Goal: Task Accomplishment & Management: Manage account settings

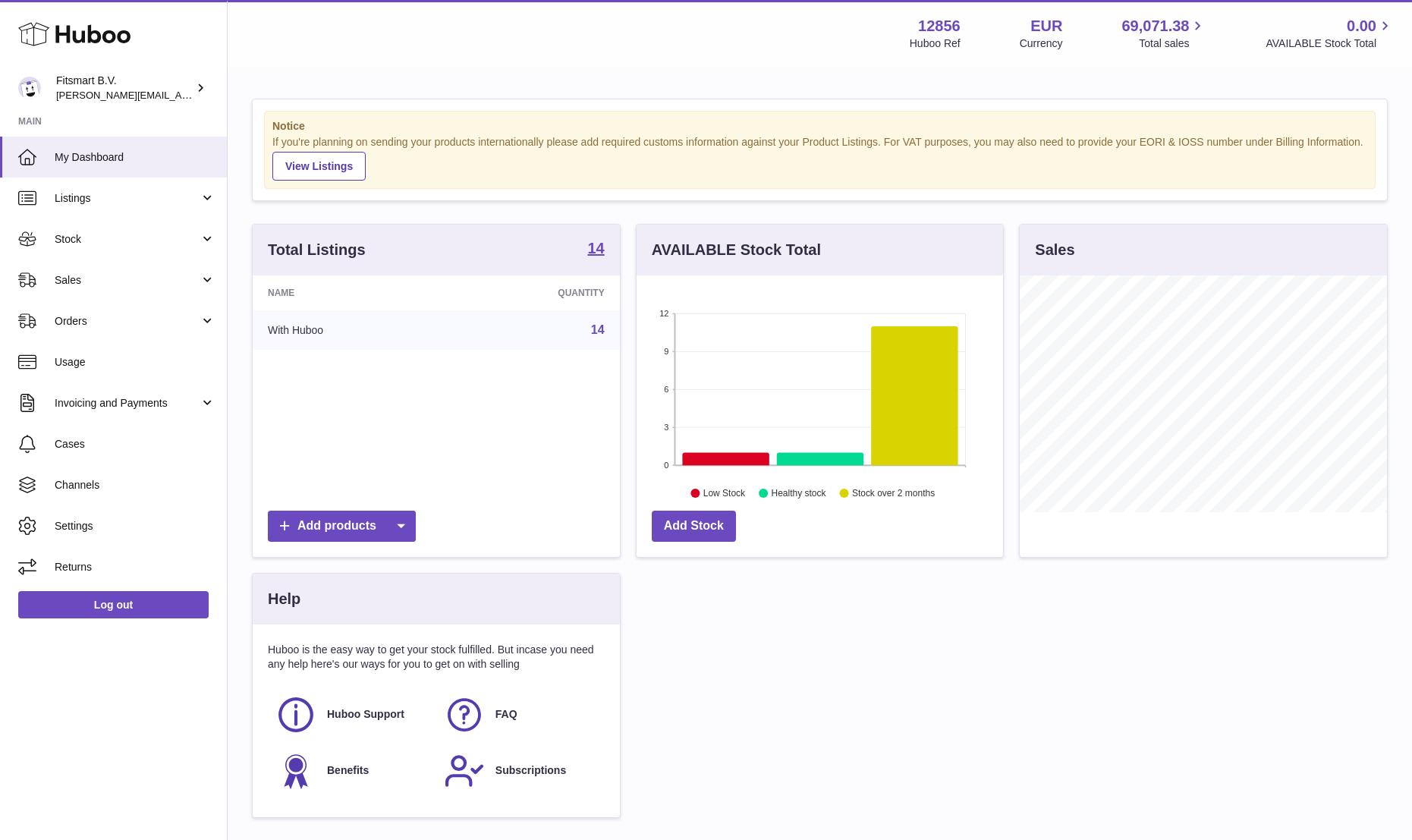
scroll to position [237, 366]
click at [72, 240] on span "Stock" at bounding box center [127, 238] width 145 height 14
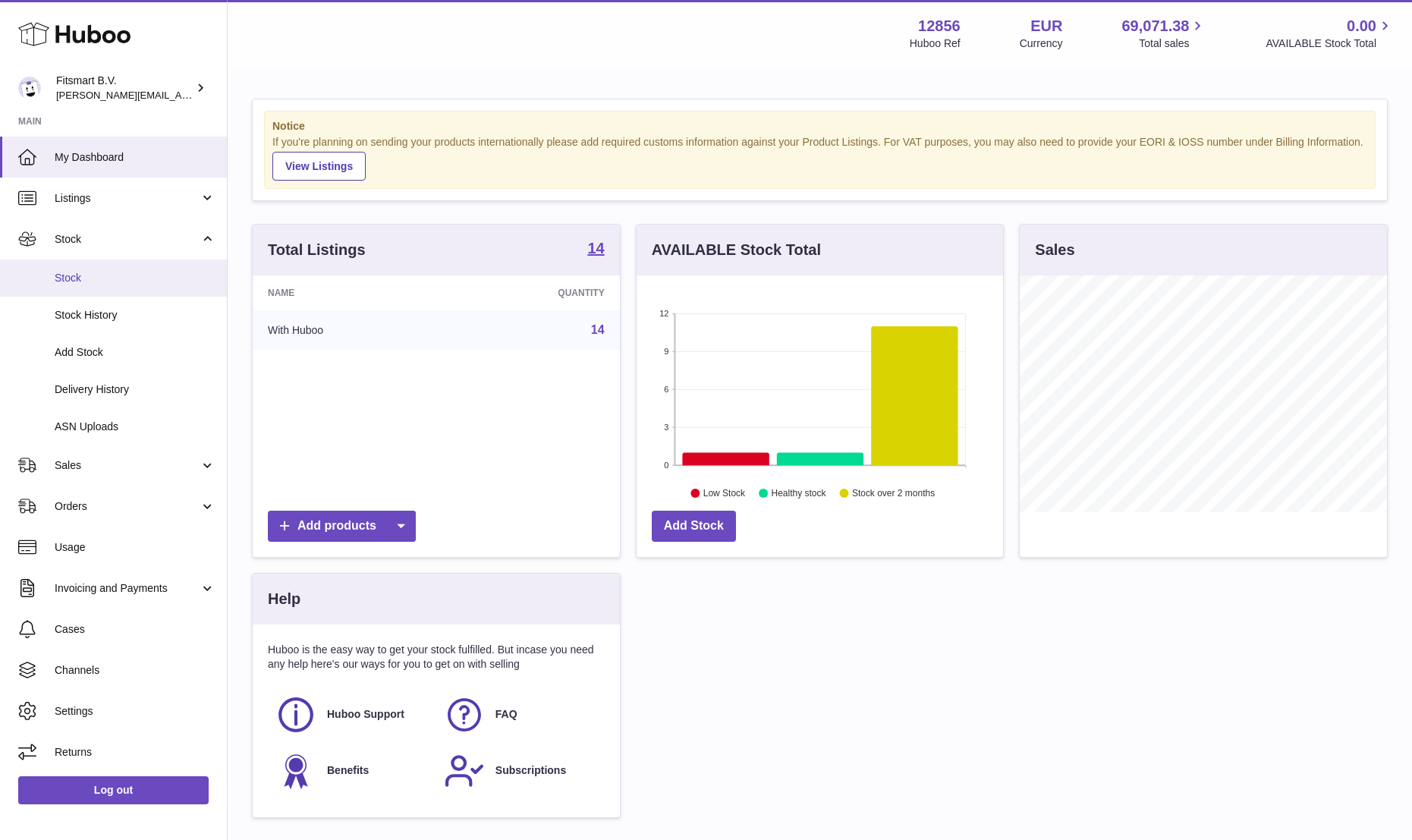
click at [89, 284] on span "Stock" at bounding box center [134, 277] width 161 height 14
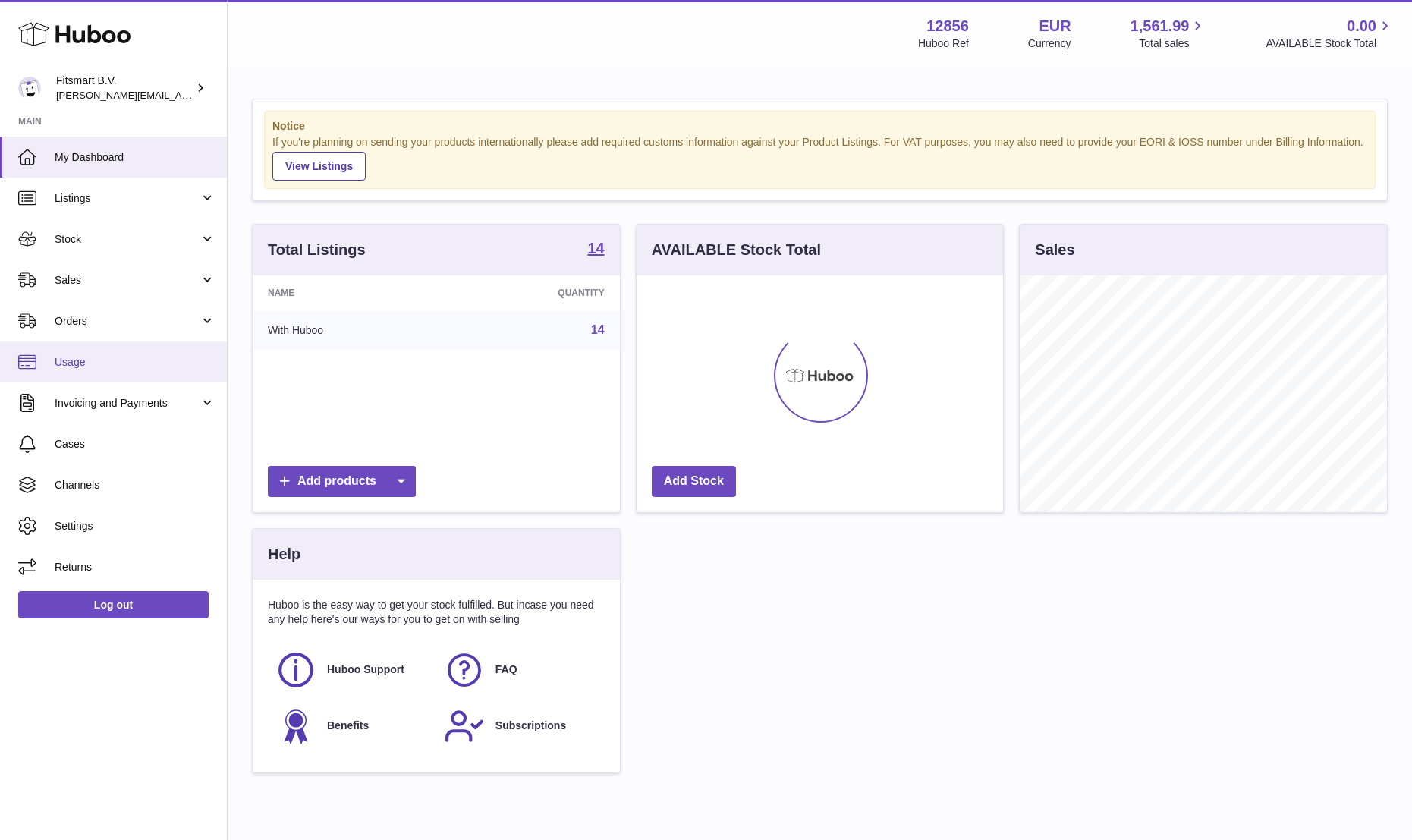
scroll to position [237, 366]
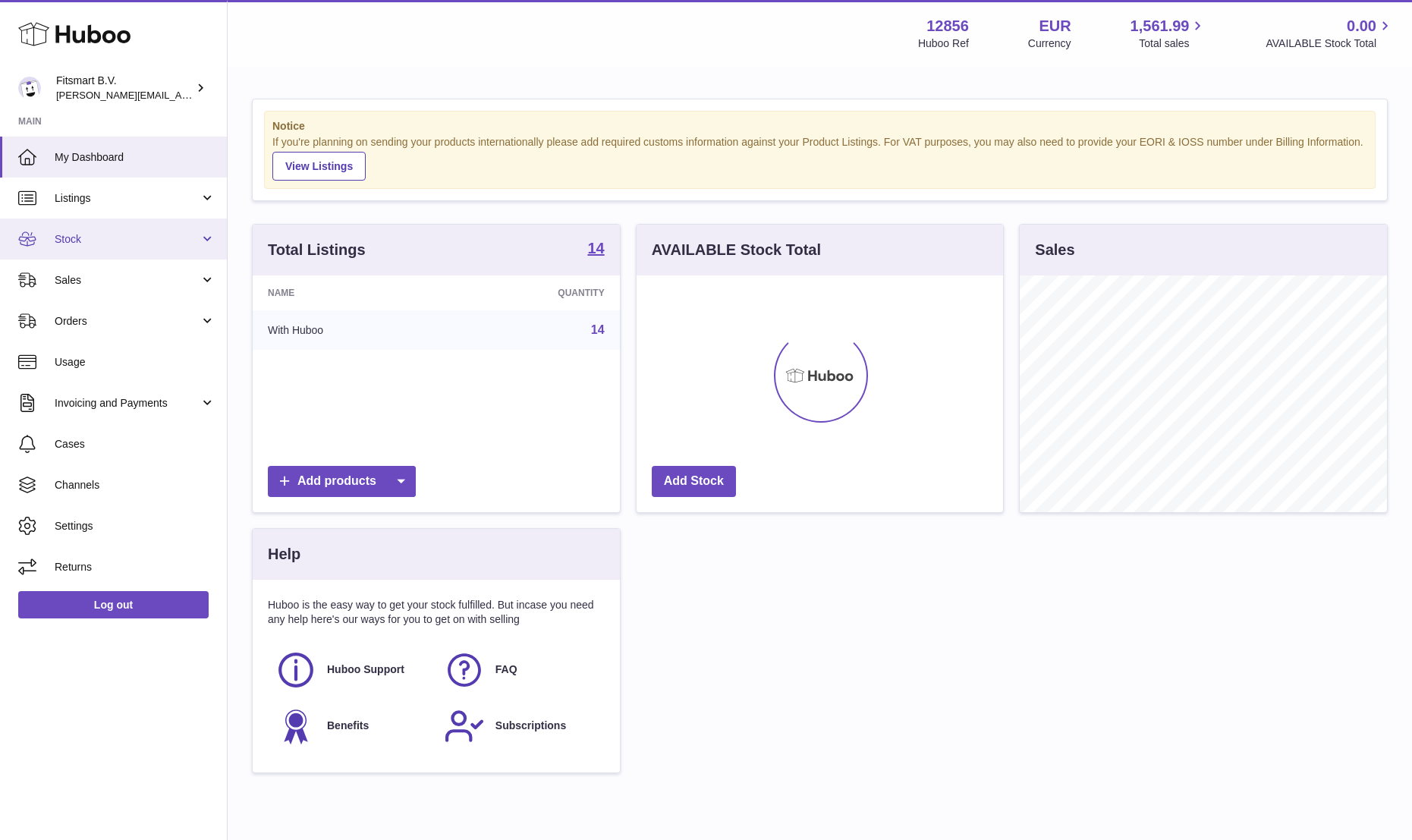
click at [97, 258] on link "Stock" at bounding box center [114, 239] width 227 height 41
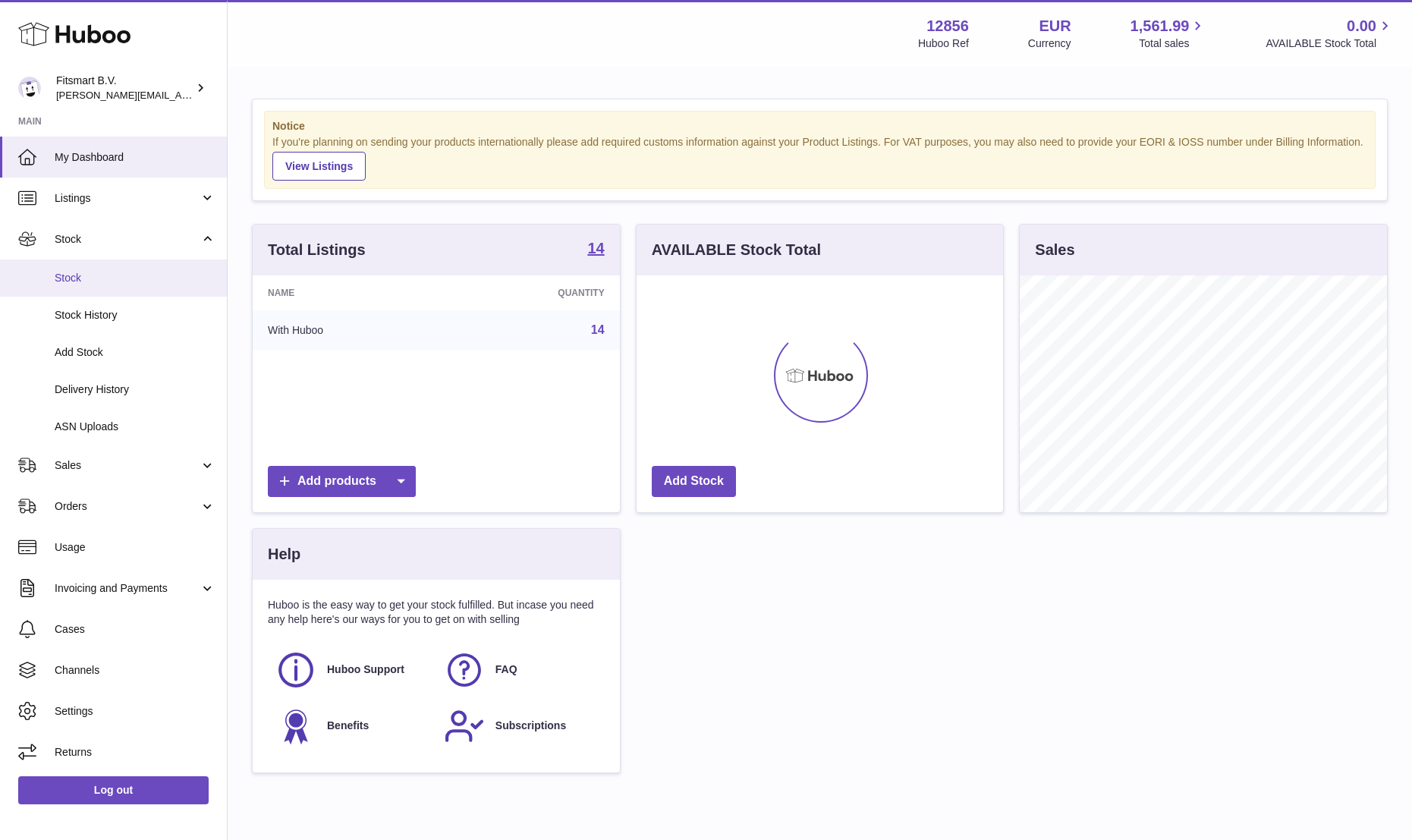
click at [71, 288] on link "Stock" at bounding box center [114, 278] width 227 height 38
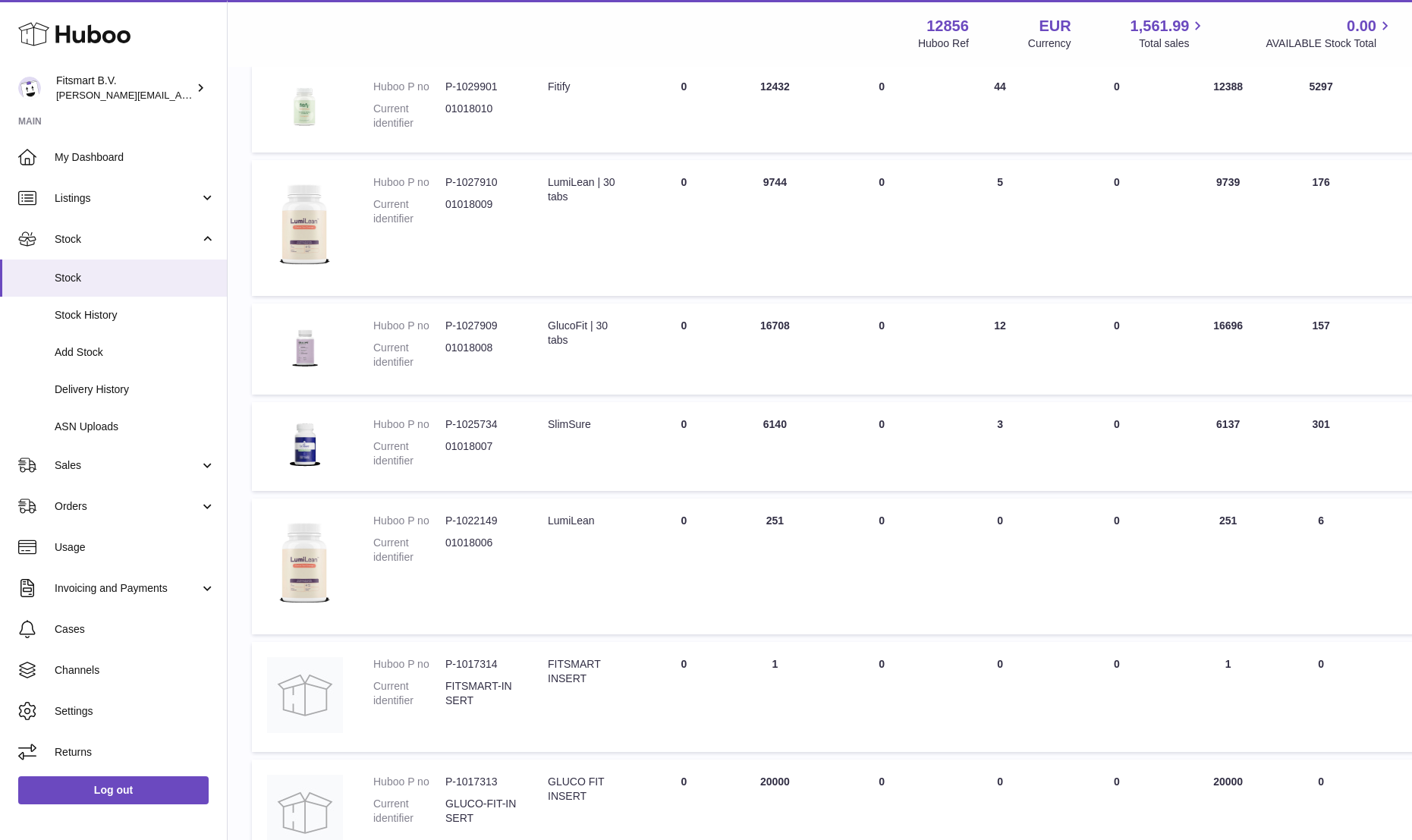
scroll to position [785, 0]
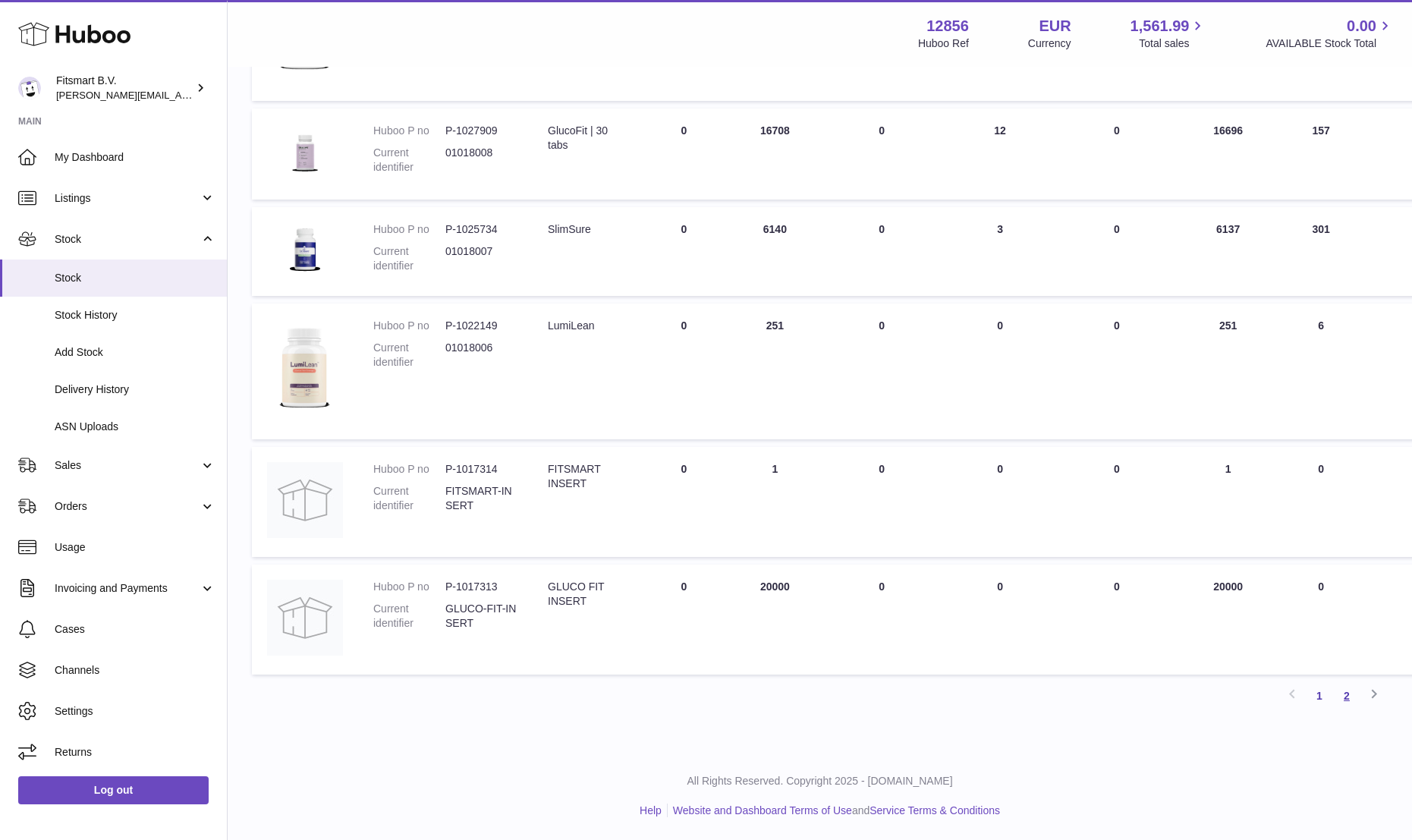
click at [1345, 694] on link "2" at bounding box center [1346, 695] width 27 height 27
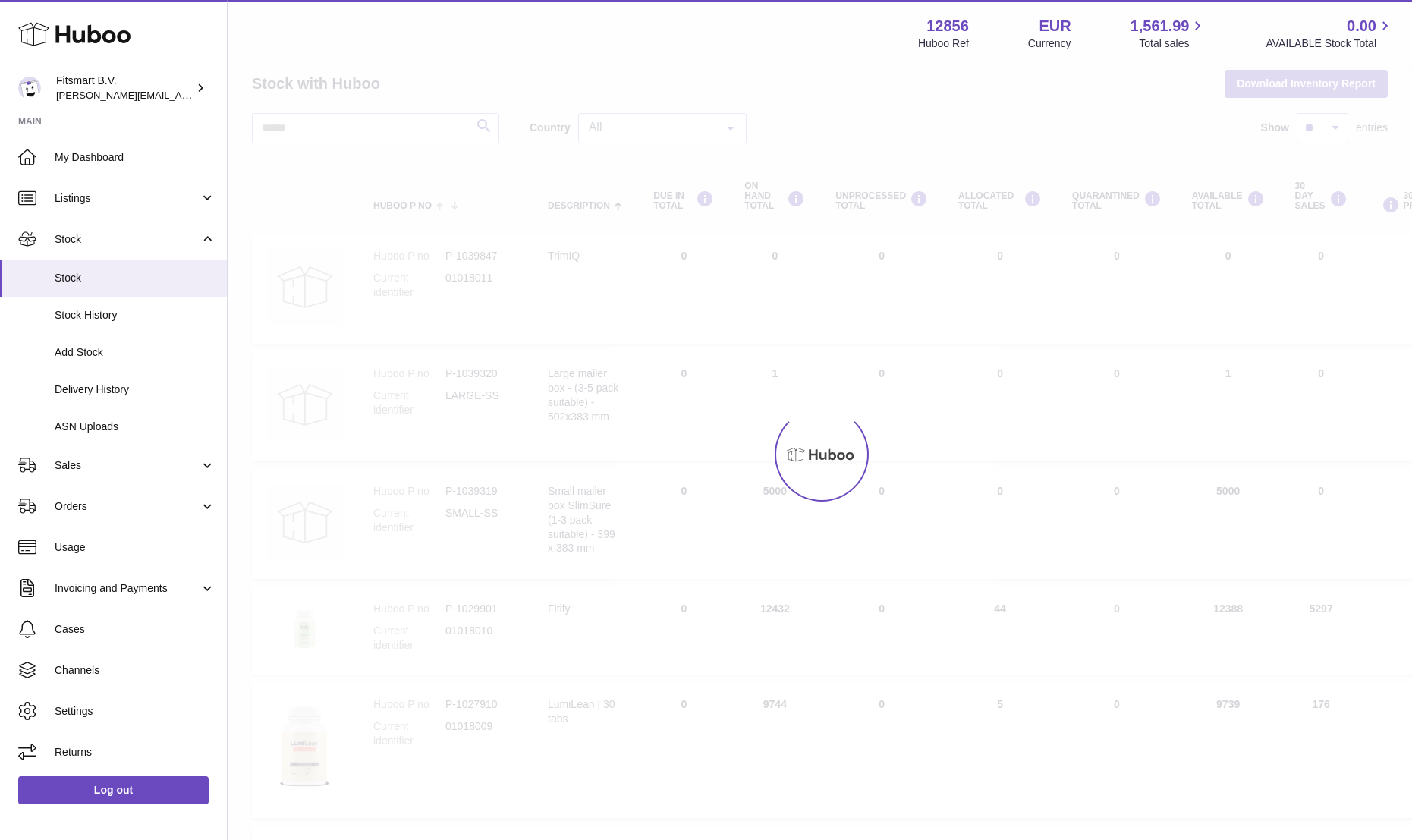
scroll to position [52, 0]
